Goal: Transaction & Acquisition: Download file/media

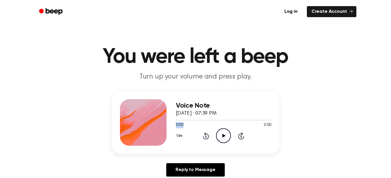
click at [221, 126] on div "0:00 3:00 Your browser does not support the [object Object] element." at bounding box center [223, 123] width 95 height 11
drag, startPoint x: 221, startPoint y: 126, endPoint x: 274, endPoint y: 134, distance: 53.2
click at [274, 134] on div "Voice Note September 30, 2025 · 07:39 PM 0:00 3:00 Your browser does not suppor…" at bounding box center [196, 122] width 168 height 63
drag, startPoint x: 273, startPoint y: 134, endPoint x: 236, endPoint y: 85, distance: 61.8
click at [236, 85] on main "You were left a beep Turn up your volume and press play. Voice Note September 3…" at bounding box center [195, 179] width 391 height 359
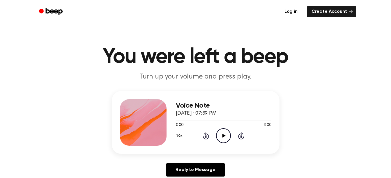
click at [144, 99] on div "Voice Note September 30, 2025 · 07:39 PM 0:00 3:00 Your browser does not suppor…" at bounding box center [196, 122] width 168 height 63
click at [143, 125] on div at bounding box center [143, 122] width 47 height 47
click at [294, 14] on link "Log in" at bounding box center [290, 11] width 25 height 13
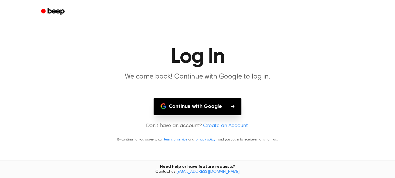
click at [210, 107] on button "Continue with Google" at bounding box center [198, 106] width 88 height 17
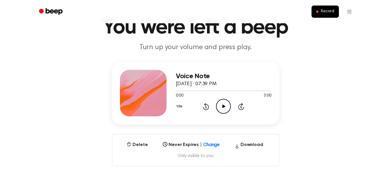
scroll to position [38, 0]
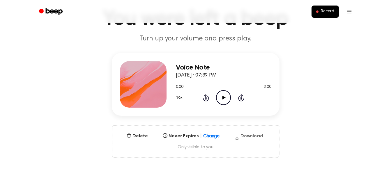
click at [254, 137] on button "Download" at bounding box center [248, 137] width 33 height 9
click at [342, 142] on div "Voice Note September 30, 2025 · 07:39 PM 0:00 3:00 Your browser does not suppor…" at bounding box center [195, 105] width 377 height 105
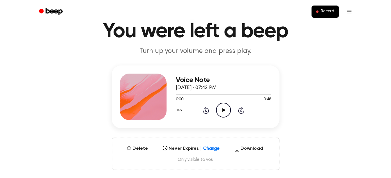
scroll to position [27, 0]
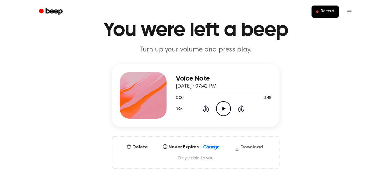
click at [260, 146] on button "Download" at bounding box center [248, 148] width 33 height 9
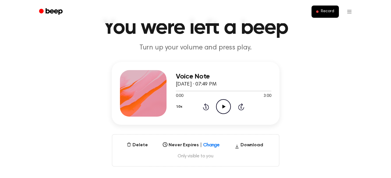
scroll to position [30, 0]
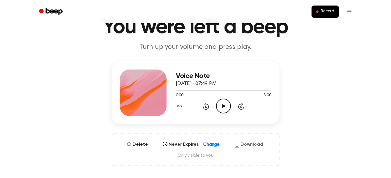
click at [260, 146] on button "Download" at bounding box center [248, 145] width 33 height 9
click at [57, 93] on div "Voice Note September 30, 2025 · 07:49 PM 0:00 3:00 Your browser does not suppor…" at bounding box center [195, 113] width 377 height 105
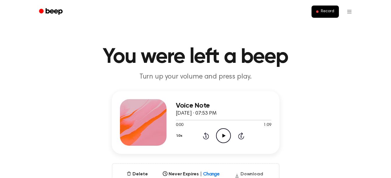
click at [253, 174] on button "Download" at bounding box center [248, 175] width 33 height 9
